Goal: Task Accomplishment & Management: Use online tool/utility

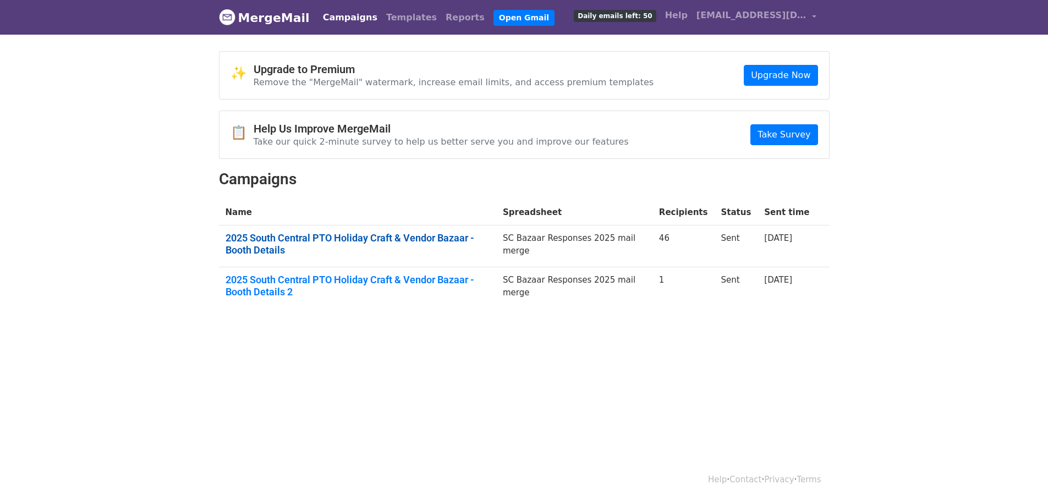
click at [312, 238] on link "2025 South Central PTO Holiday Craft & Vendor Bazaar - Booth Details" at bounding box center [358, 244] width 264 height 24
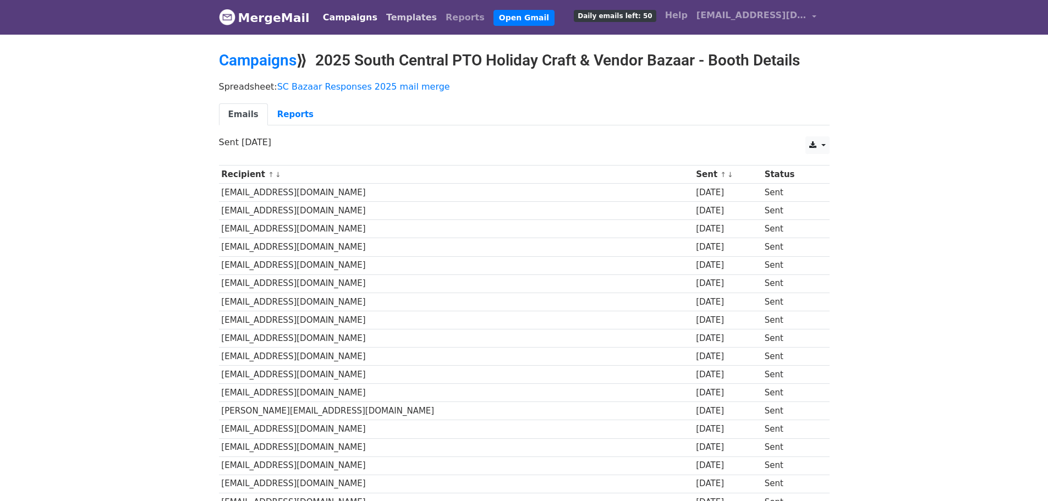
click at [393, 16] on link "Templates" at bounding box center [411, 18] width 59 height 22
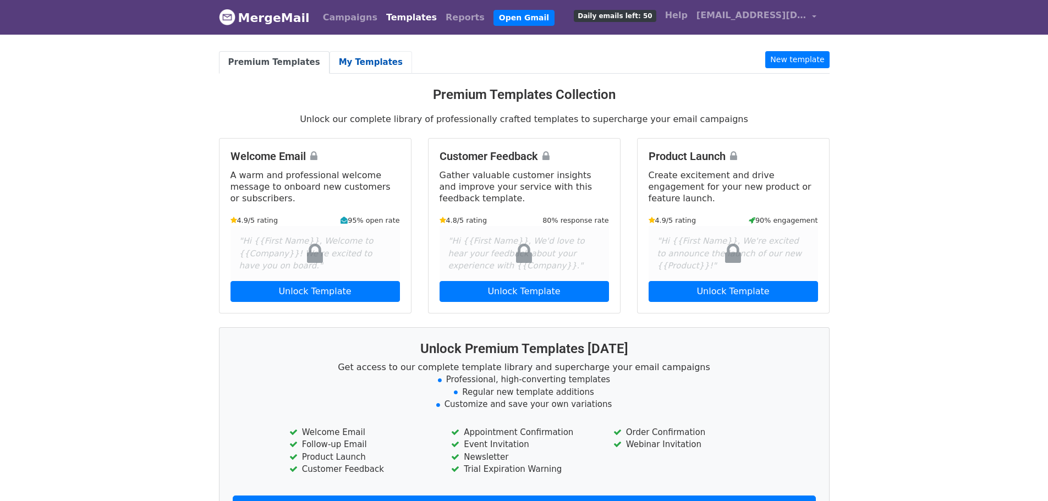
click at [356, 62] on link "My Templates" at bounding box center [371, 62] width 83 height 23
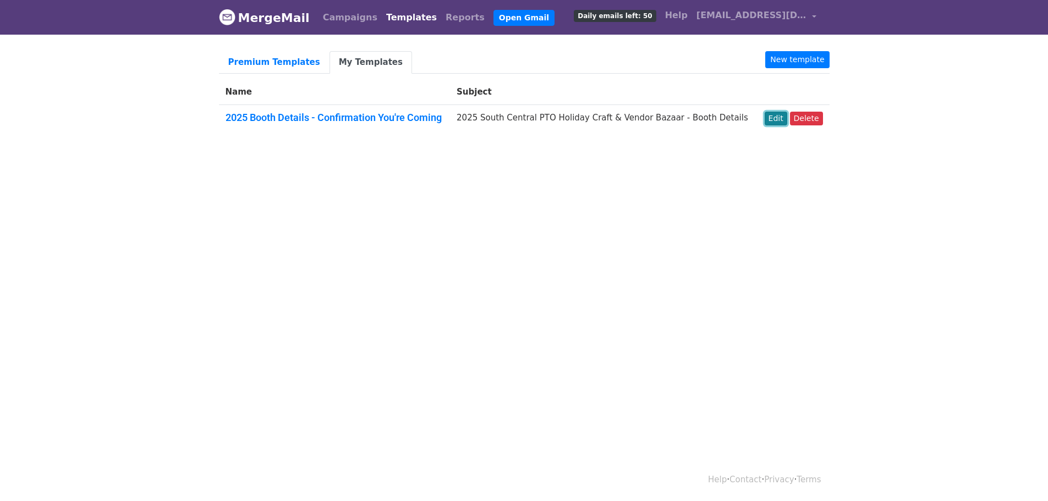
click at [783, 112] on link "Edit" at bounding box center [776, 119] width 23 height 14
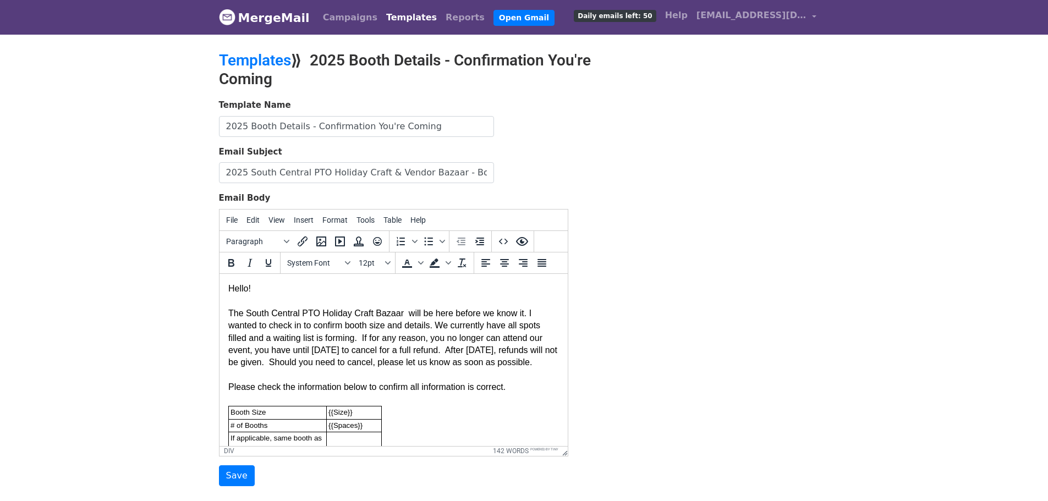
click at [397, 313] on div "The South Central PTO Holiday Craft Bazaar will be here before we know it. I wa…" at bounding box center [393, 338] width 331 height 62
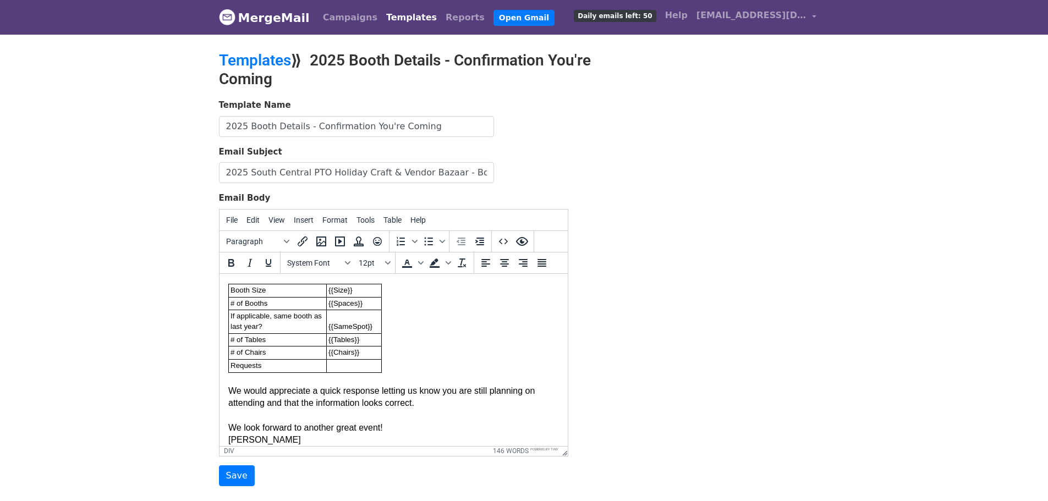
scroll to position [144, 0]
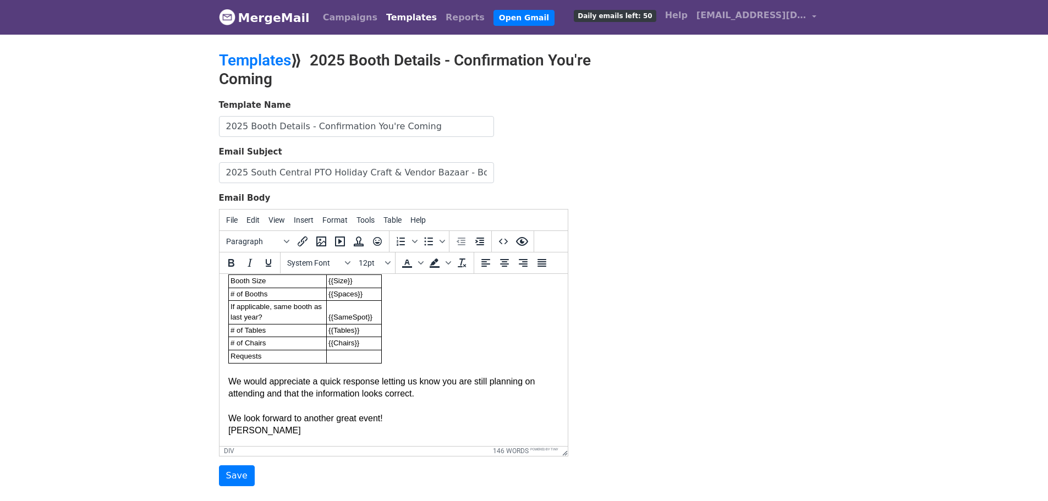
drag, startPoint x: 562, startPoint y: 326, endPoint x: 784, endPoint y: 725, distance: 456.3
click at [339, 355] on td at bounding box center [353, 355] width 55 height 13
click at [240, 470] on input "Save" at bounding box center [237, 475] width 36 height 21
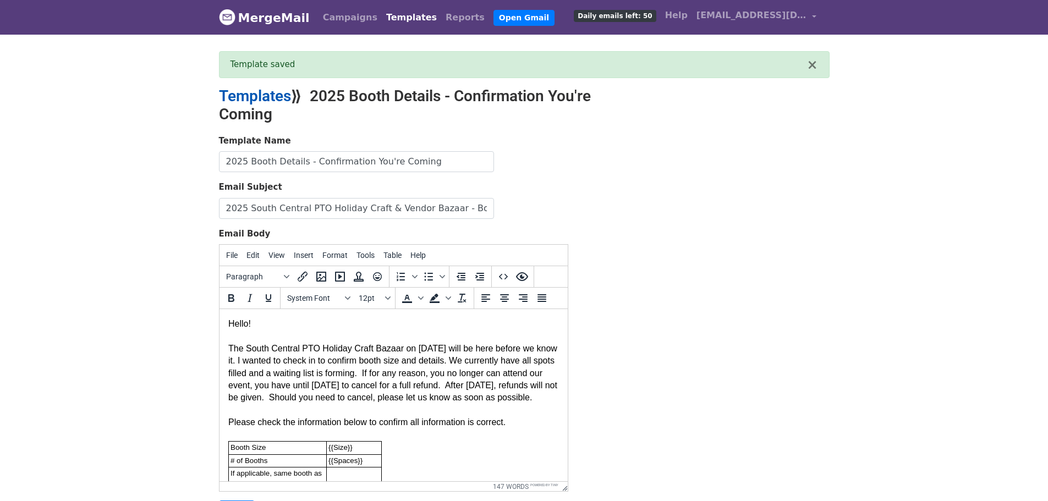
click at [277, 95] on link "Templates" at bounding box center [255, 96] width 72 height 18
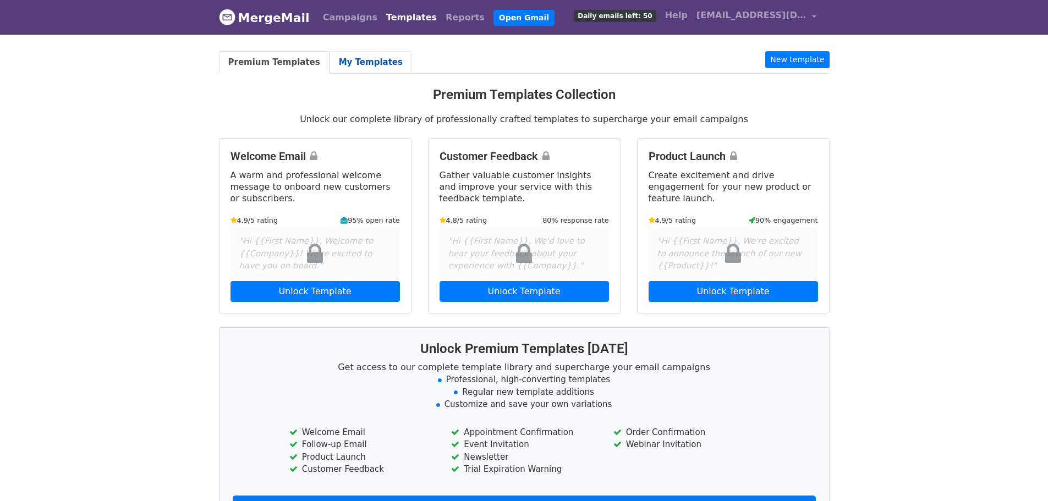
click at [360, 62] on link "My Templates" at bounding box center [371, 62] width 83 height 23
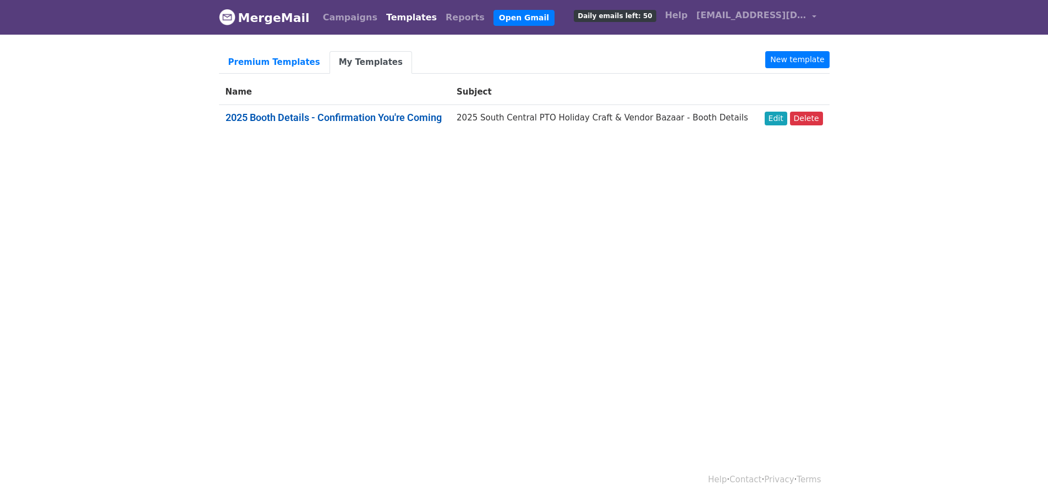
click at [384, 118] on link "2025 Booth Details - Confirmation You're Coming" at bounding box center [334, 118] width 216 height 12
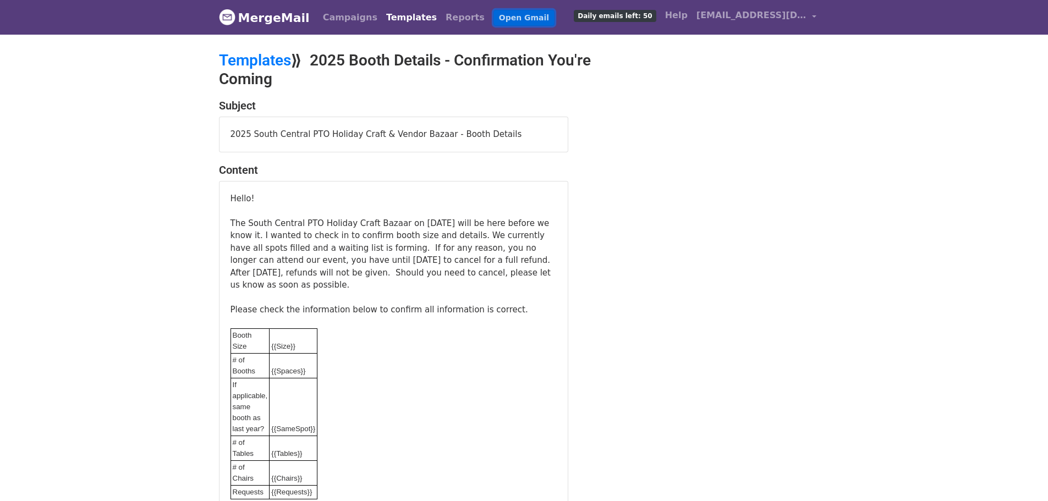
click at [499, 14] on link "Open Gmail" at bounding box center [523, 18] width 61 height 16
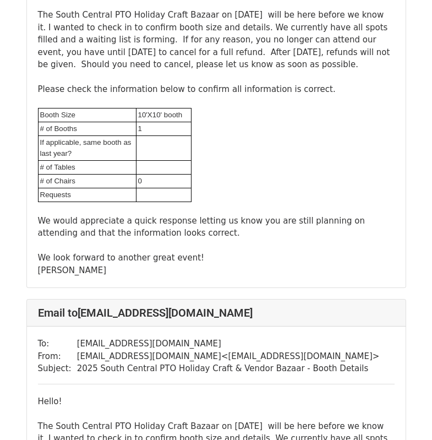
scroll to position [10242, 0]
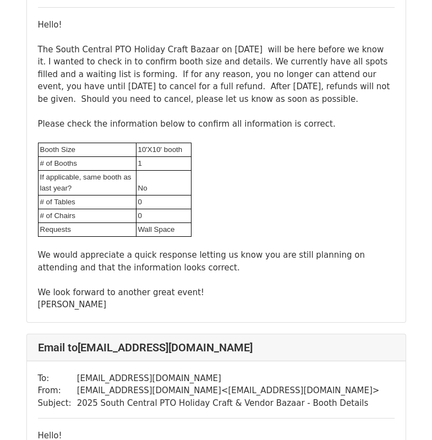
scroll to position [3105, 0]
